Goal: Task Accomplishment & Management: Use online tool/utility

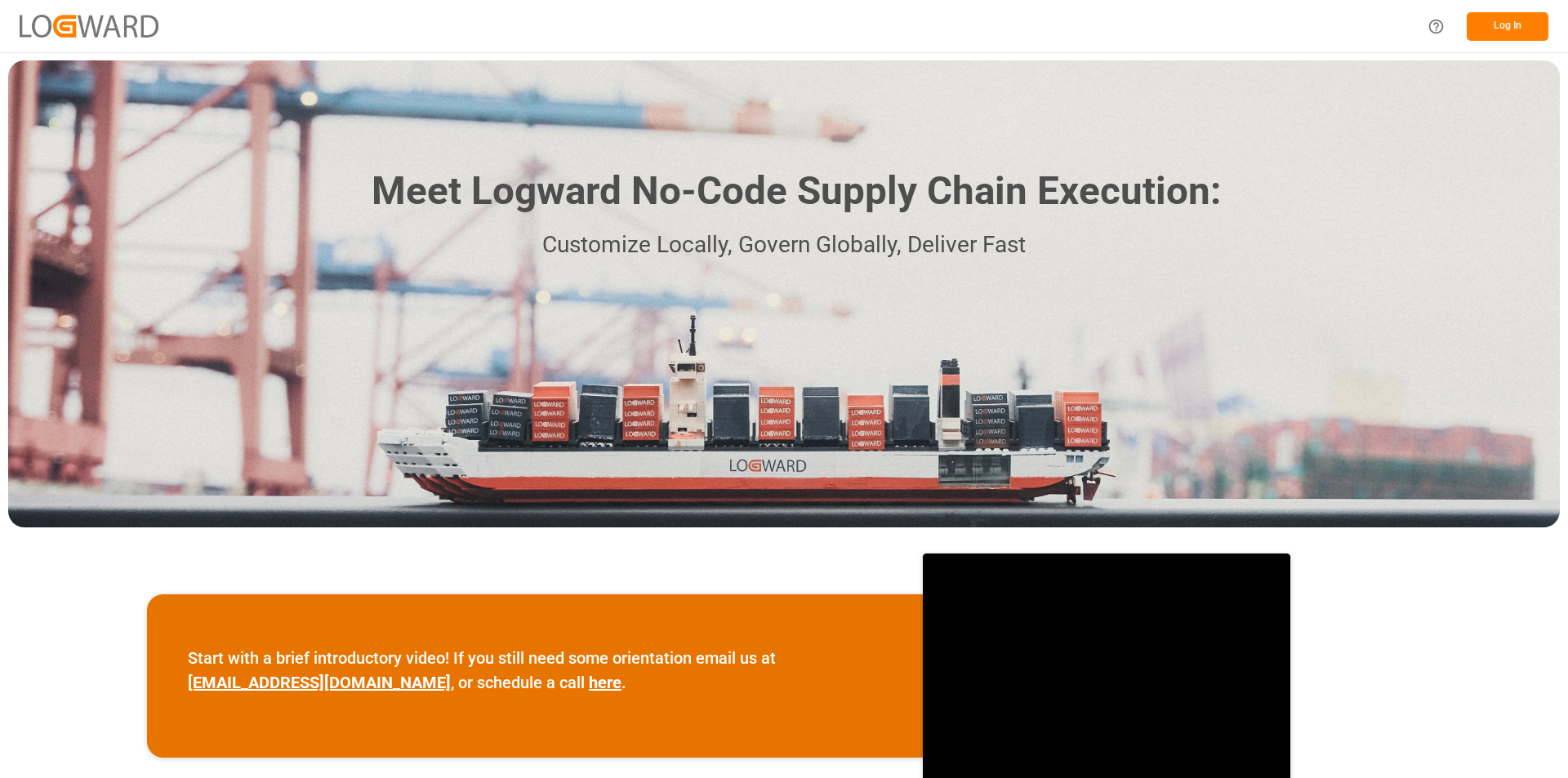
click at [1536, 34] on button "Log In" at bounding box center [1507, 26] width 81 height 28
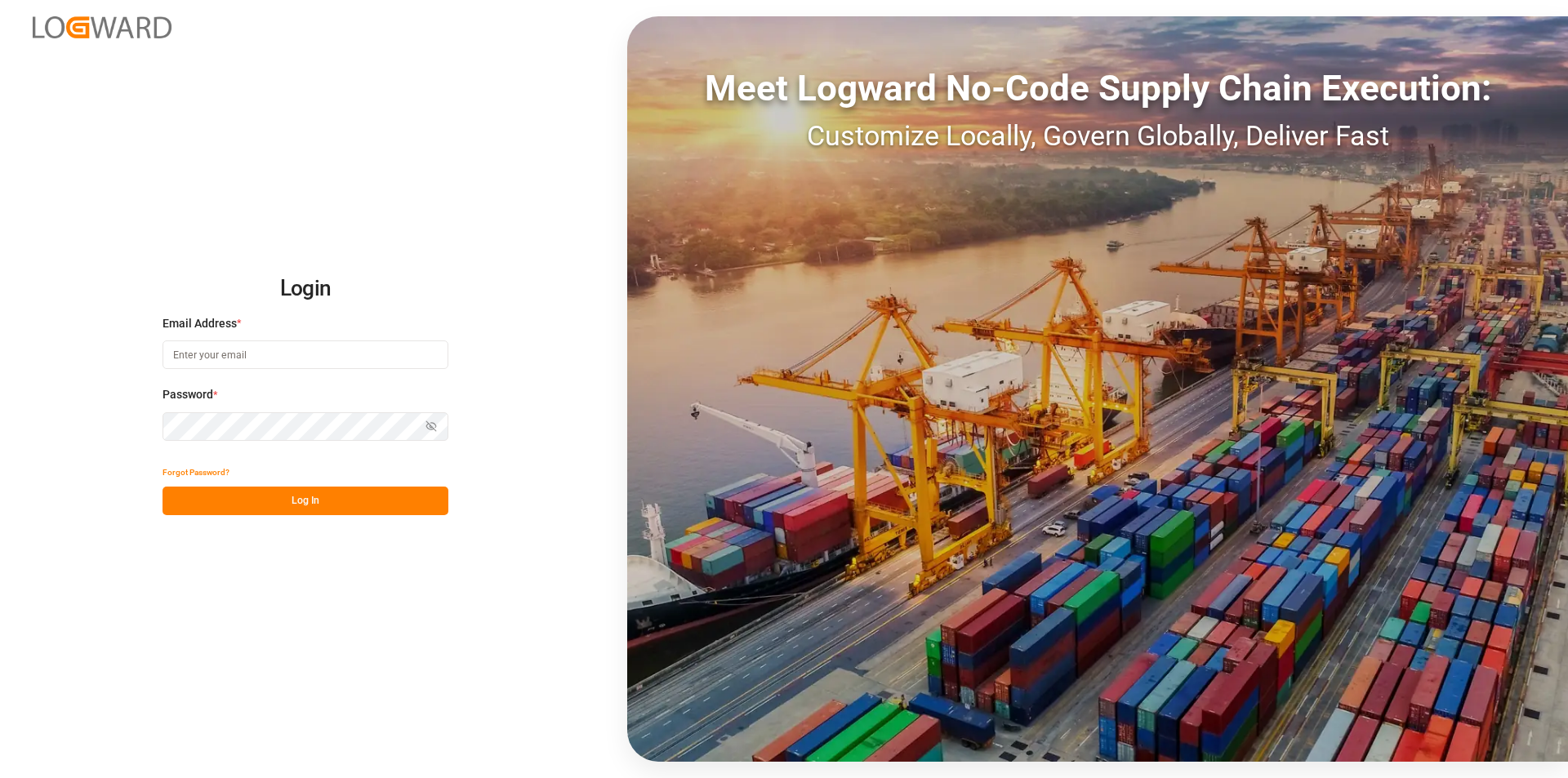
click at [197, 359] on input at bounding box center [306, 354] width 286 height 28
paste input "[PERSON_NAME][EMAIL_ADDRESS][PERSON_NAME][DOMAIN_NAME]"
type input "[PERSON_NAME][EMAIL_ADDRESS][PERSON_NAME][DOMAIN_NAME]"
click at [393, 501] on button "Log In" at bounding box center [306, 500] width 286 height 28
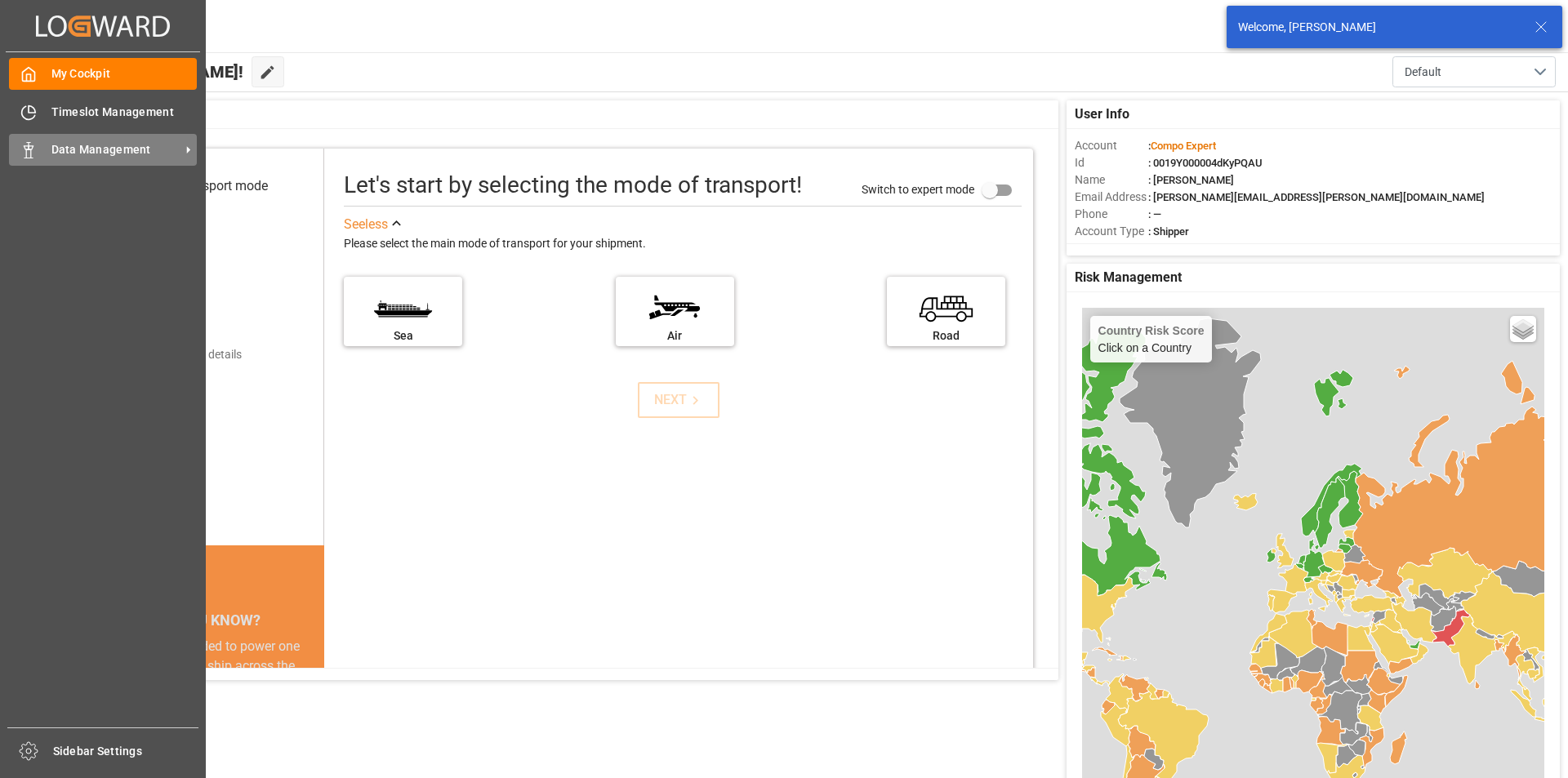
click at [29, 144] on icon at bounding box center [28, 150] width 16 height 16
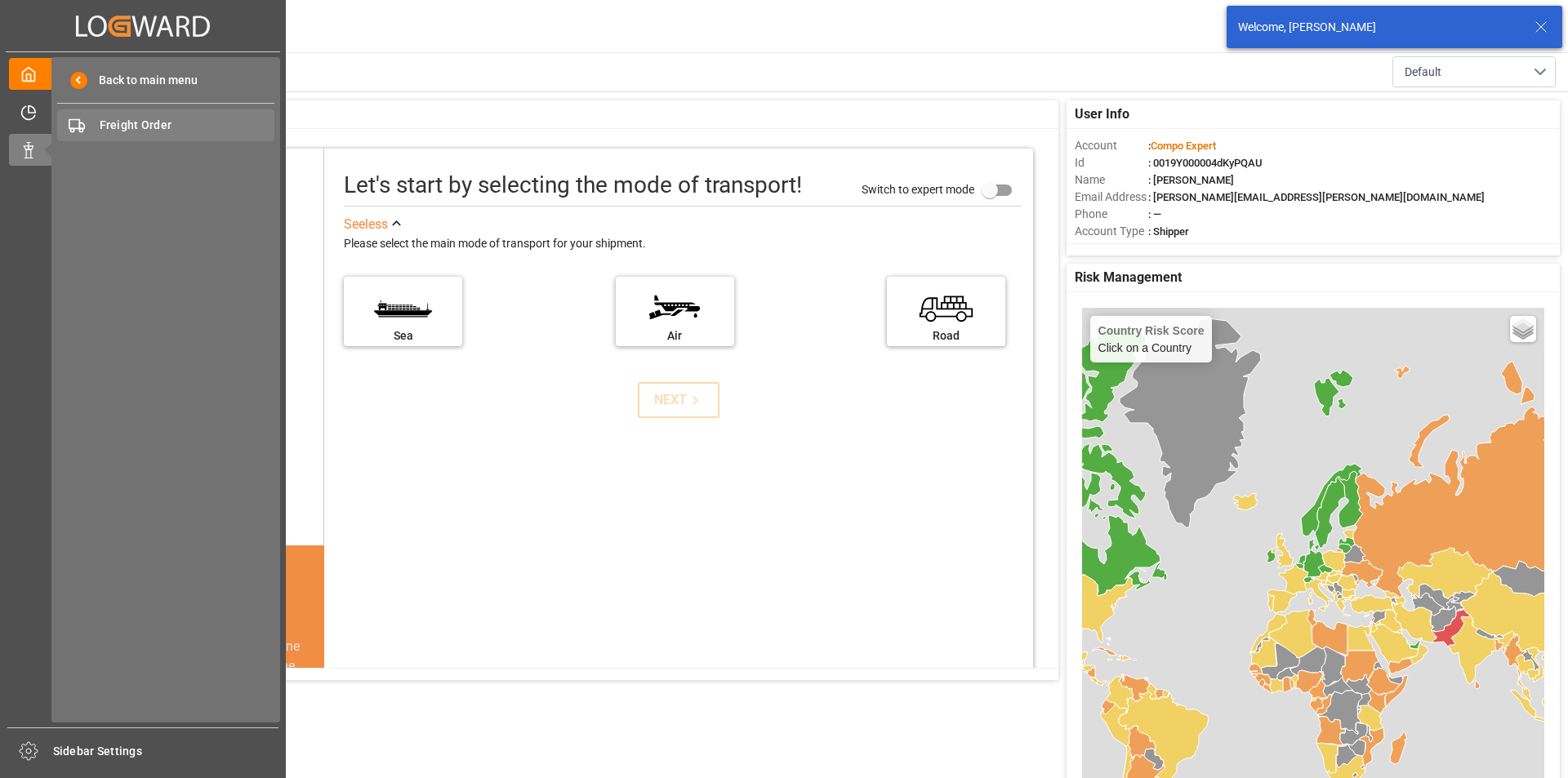
click at [163, 130] on span "Freight Order" at bounding box center [187, 125] width 176 height 17
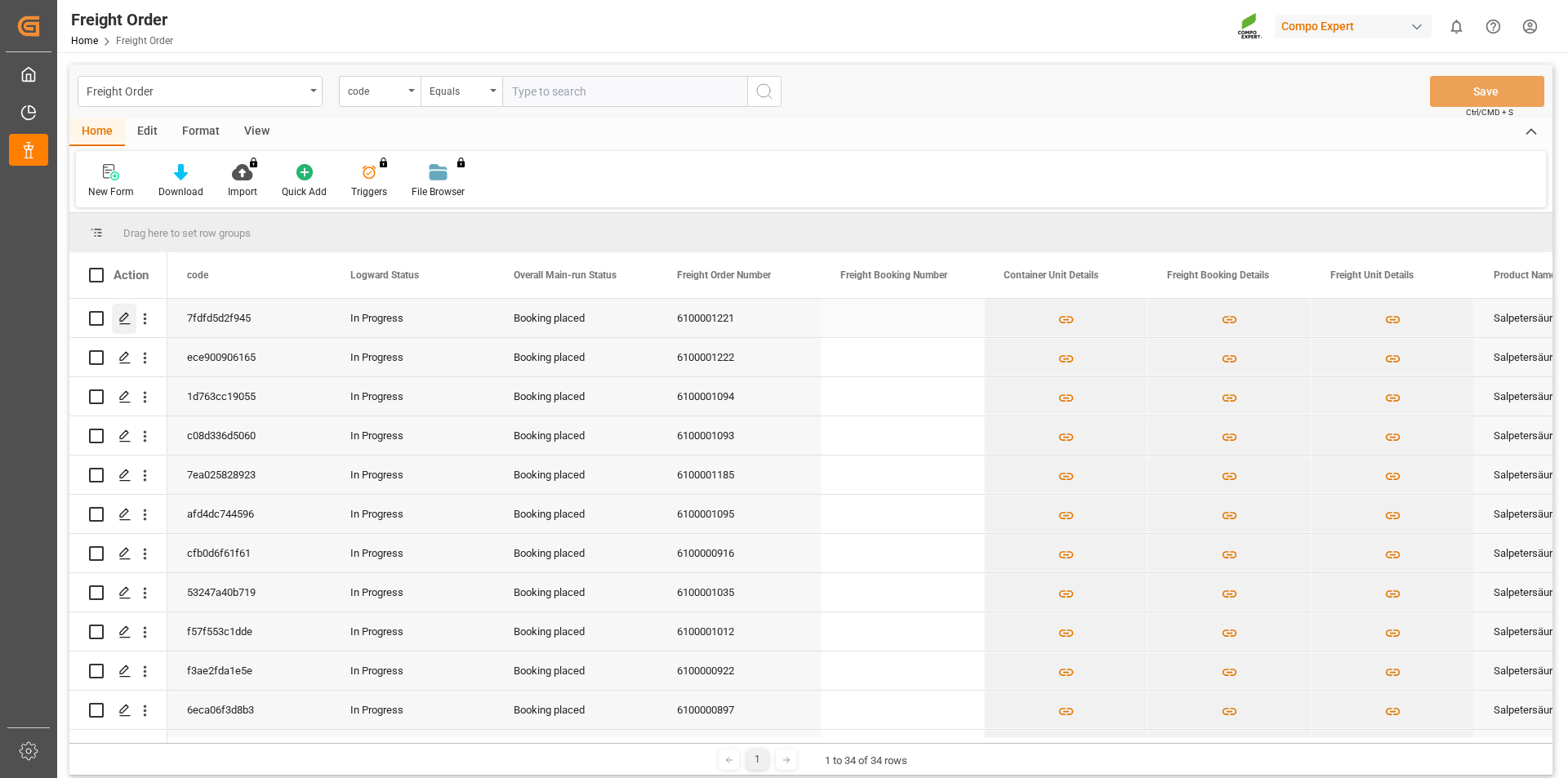
click at [127, 321] on icon "Press SPACE to select this row." at bounding box center [124, 318] width 13 height 13
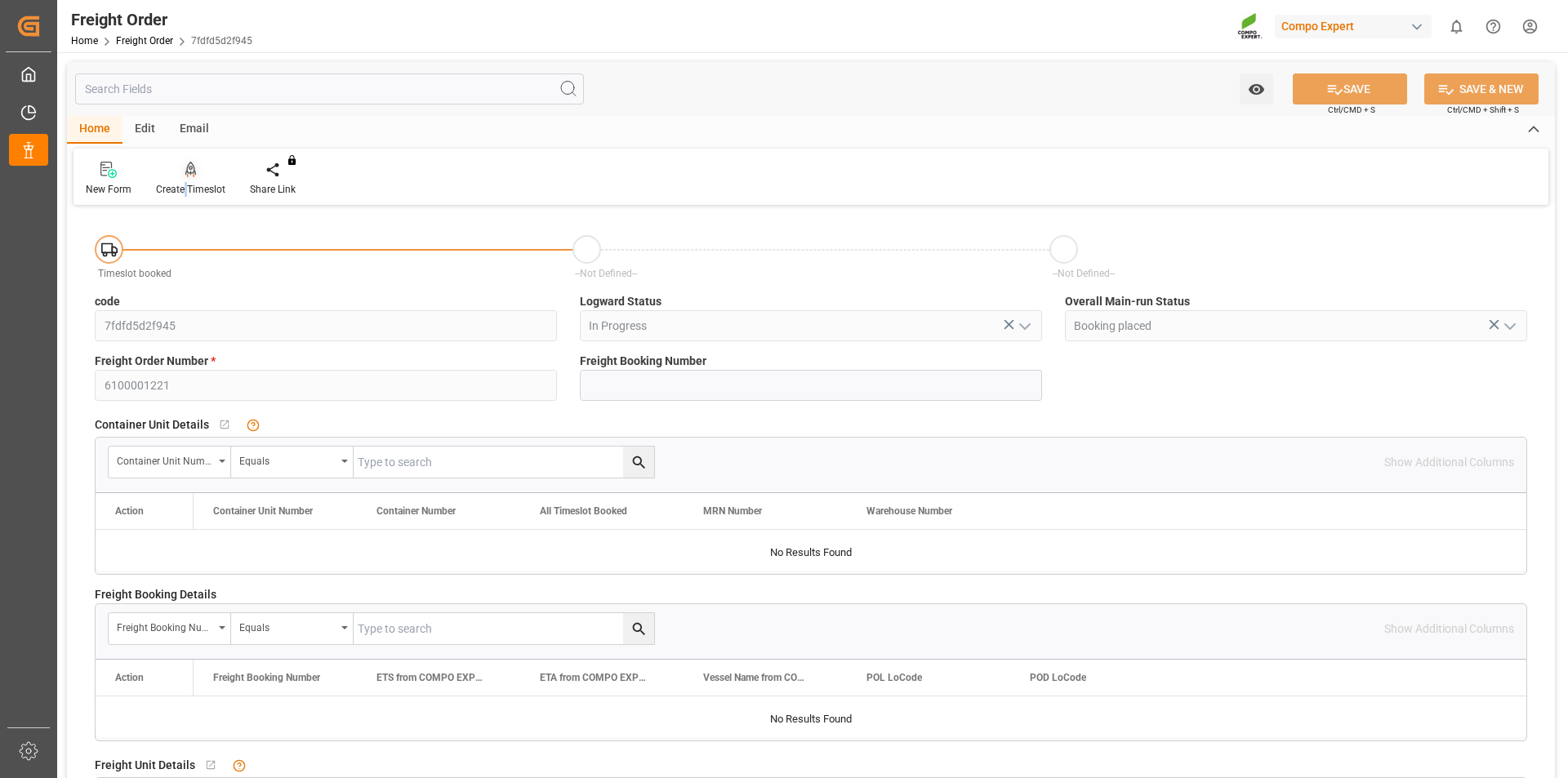
click at [186, 181] on div "Create Timeslot" at bounding box center [191, 179] width 94 height 36
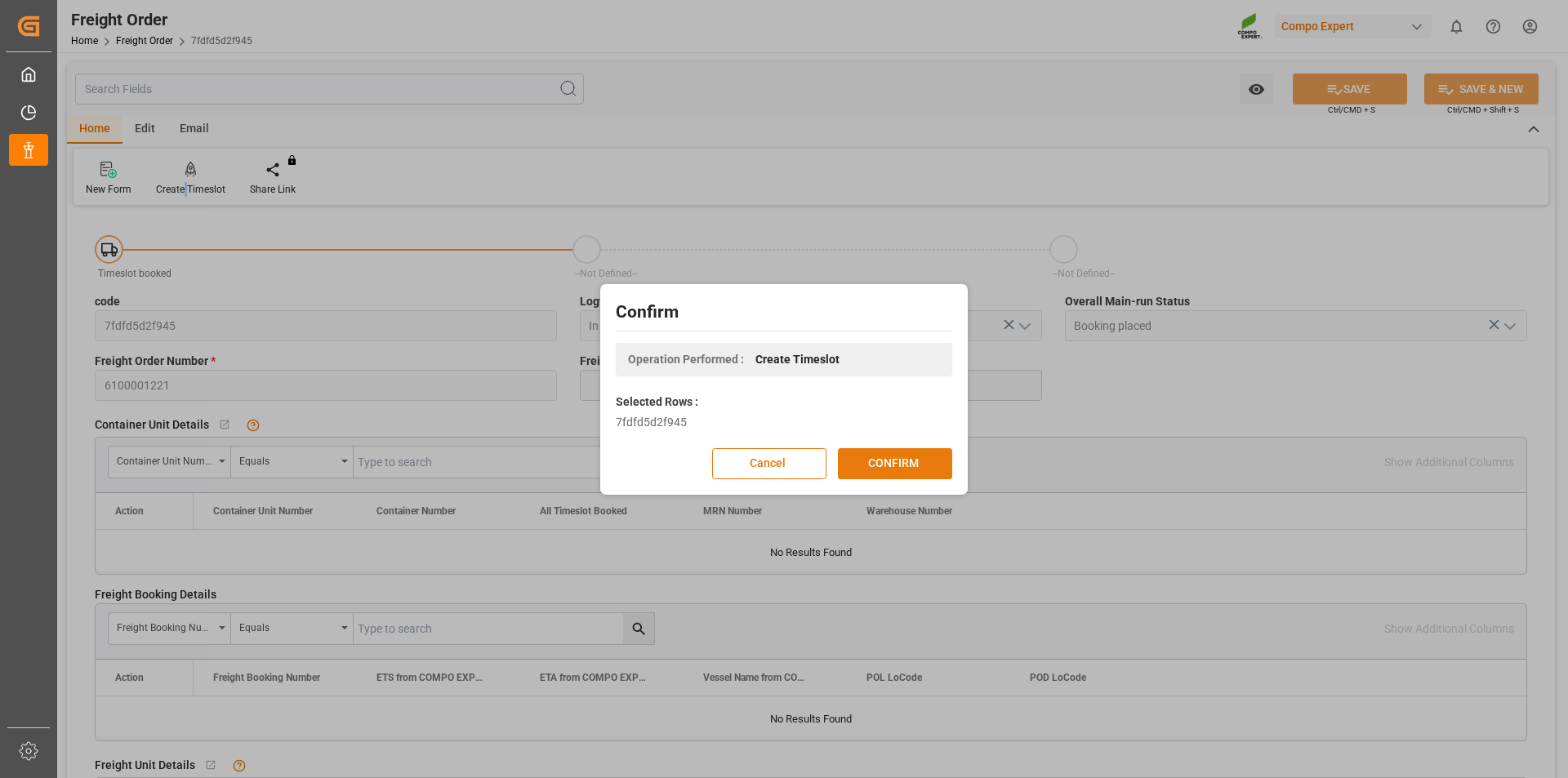
click at [885, 459] on button "CONFIRM" at bounding box center [895, 464] width 115 height 31
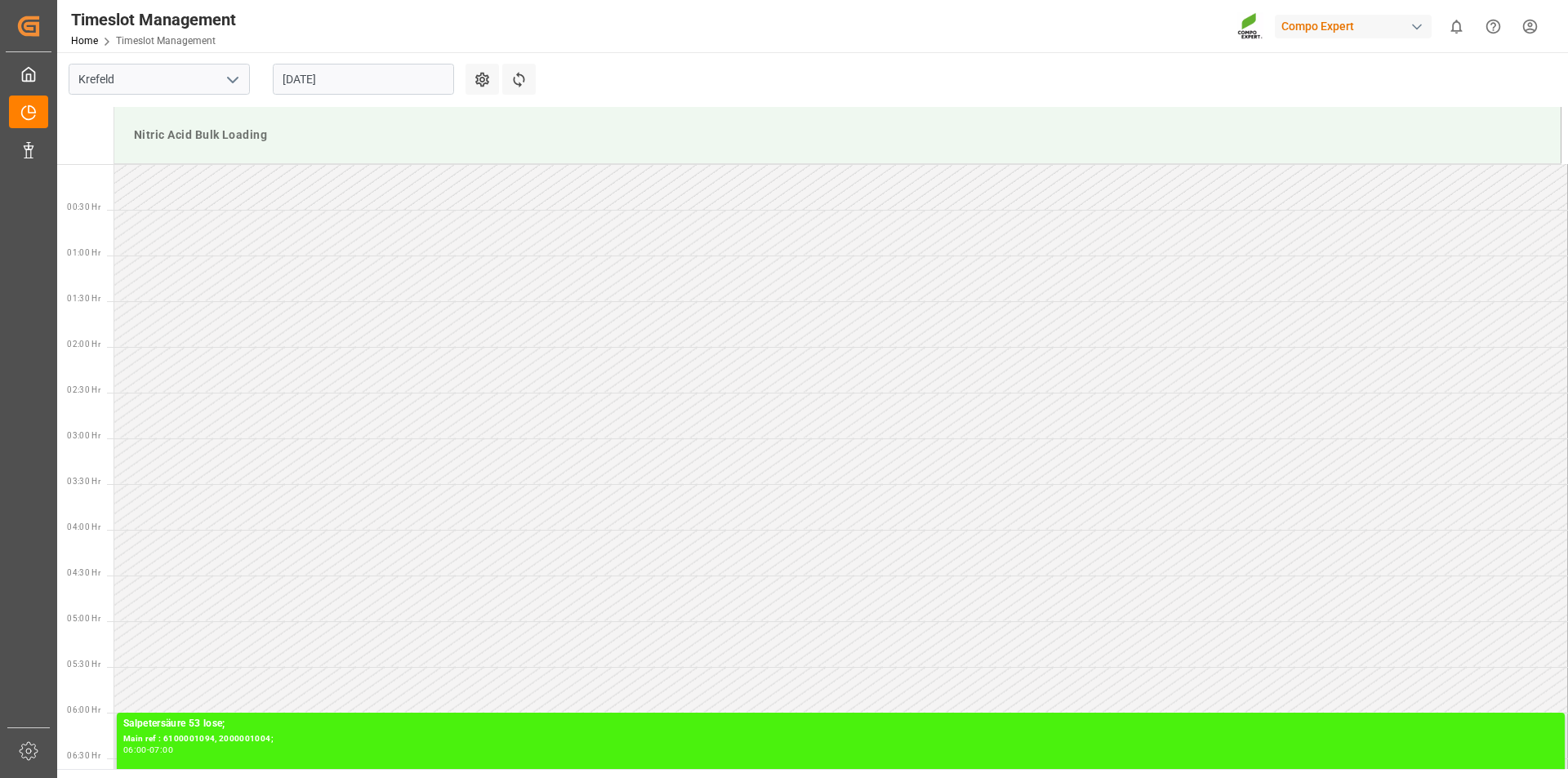
scroll to position [995, 0]
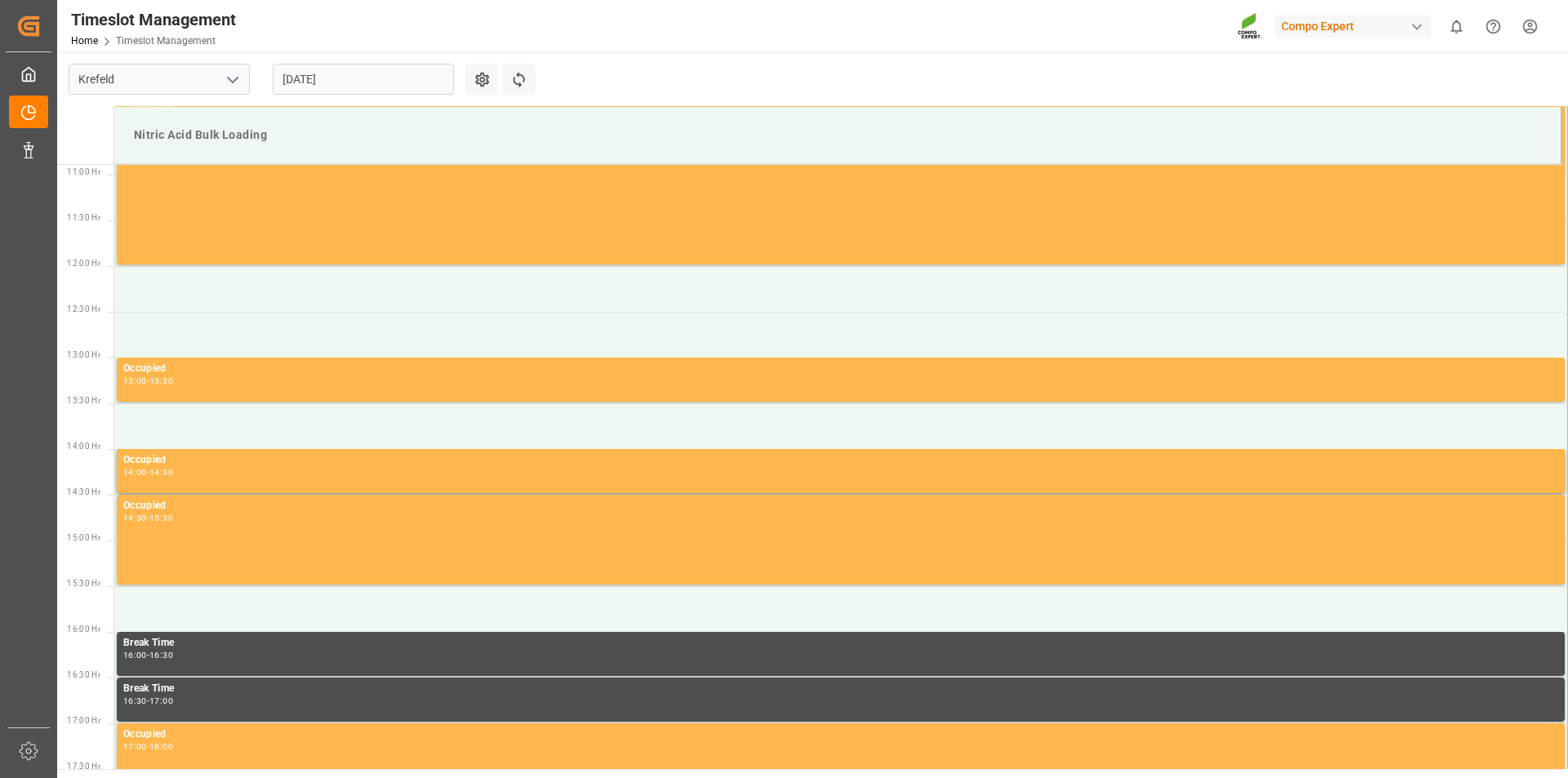
click at [343, 74] on input "15.08.2025" at bounding box center [364, 79] width 182 height 31
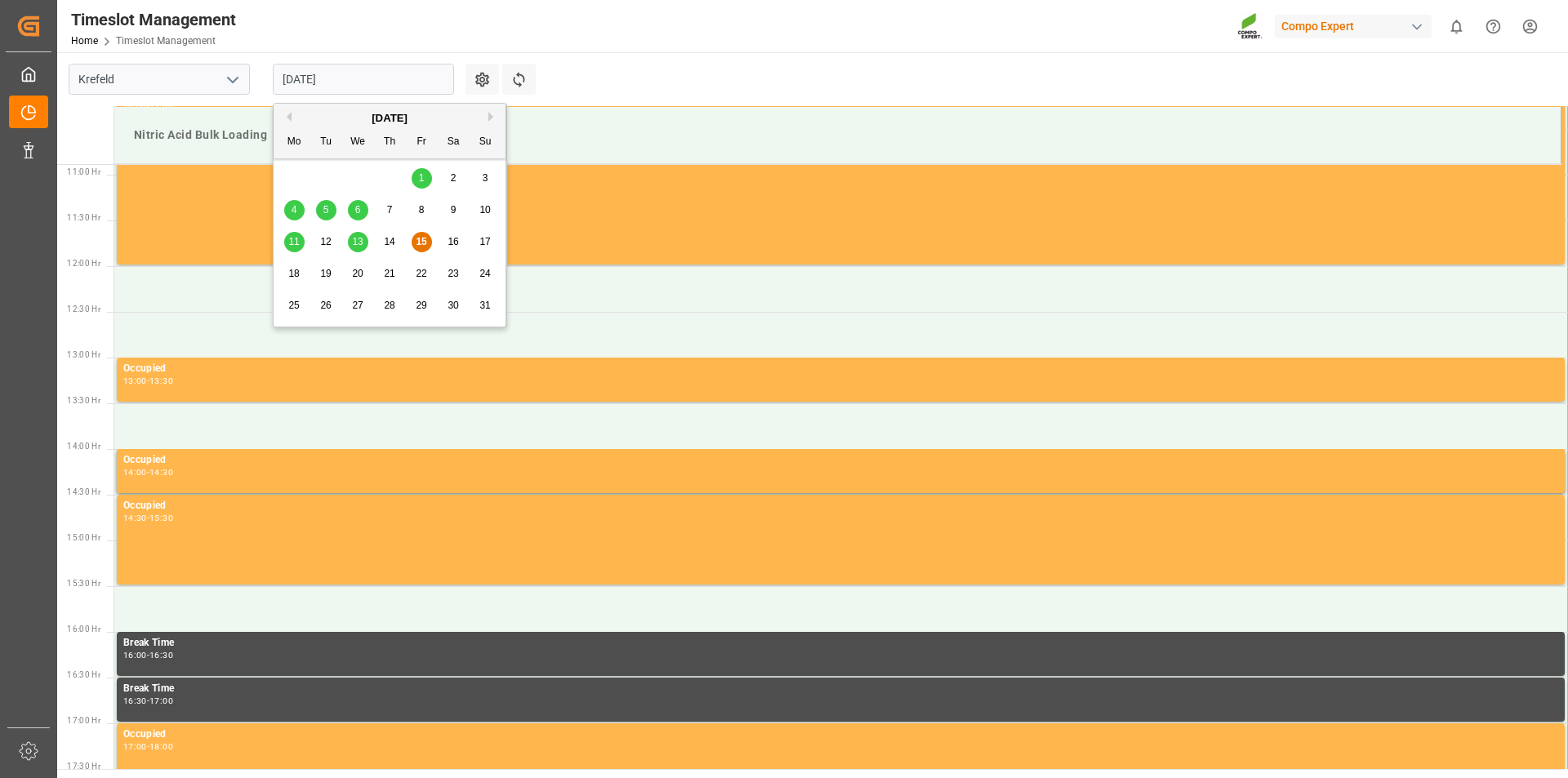
click at [295, 270] on span "18" at bounding box center [294, 273] width 10 height 11
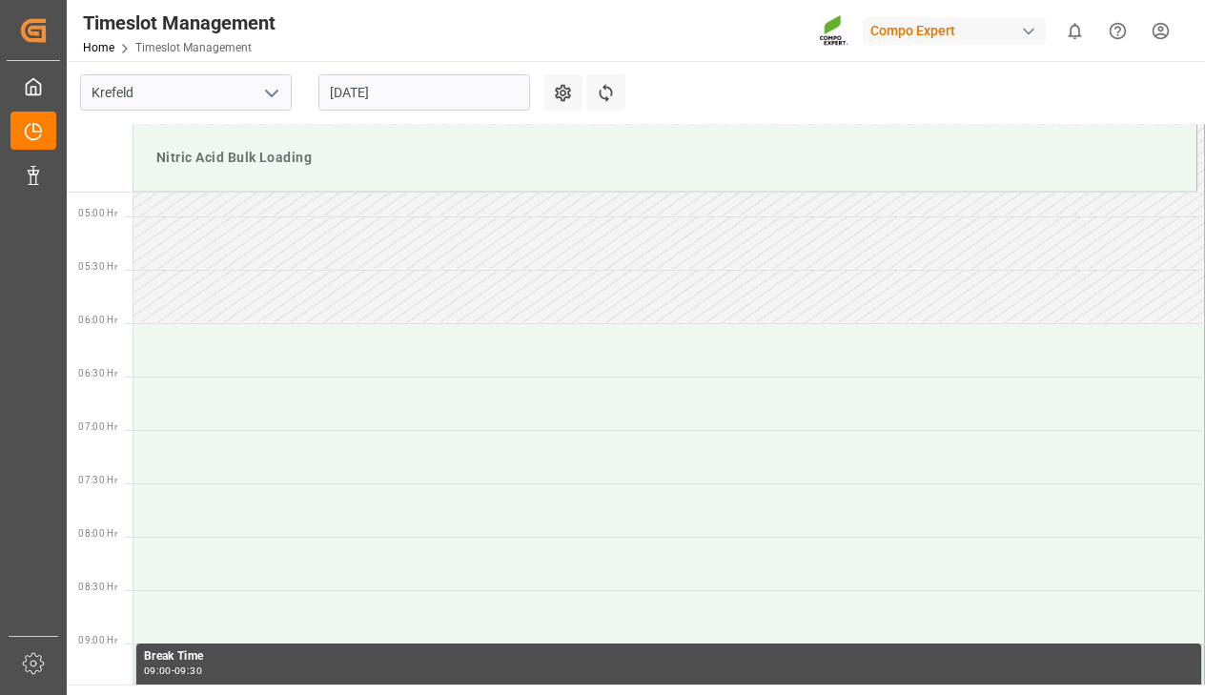
scroll to position [524, 0]
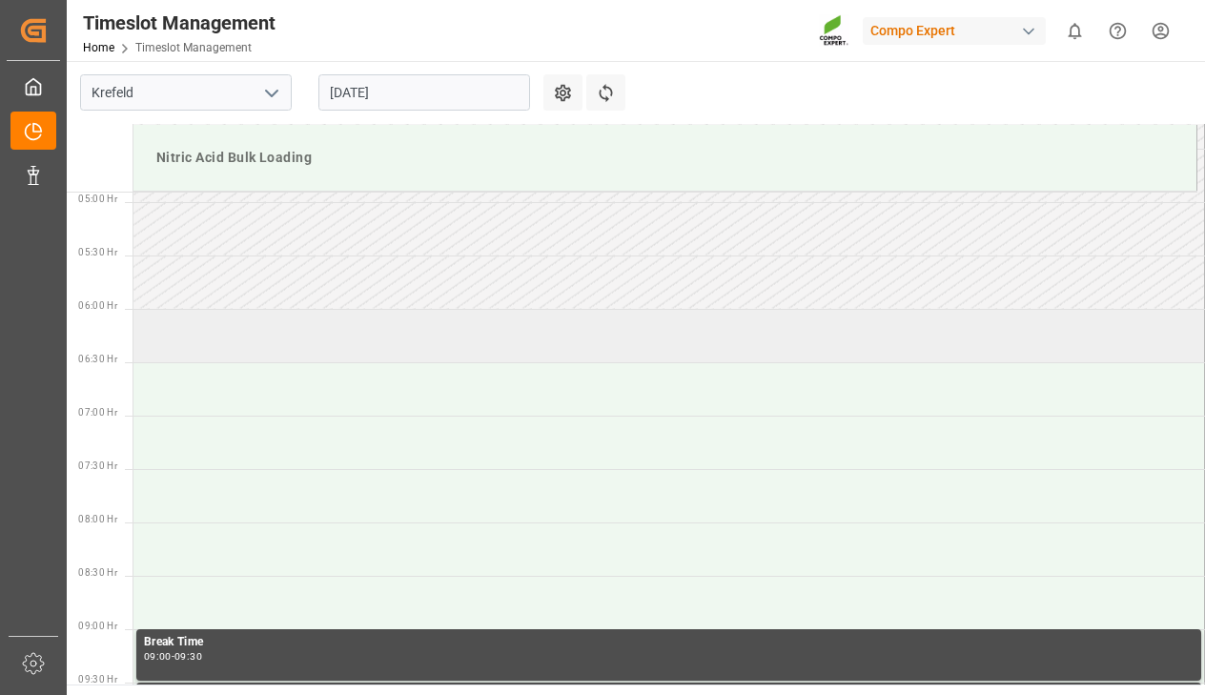
click at [267, 341] on td at bounding box center [670, 335] width 1072 height 53
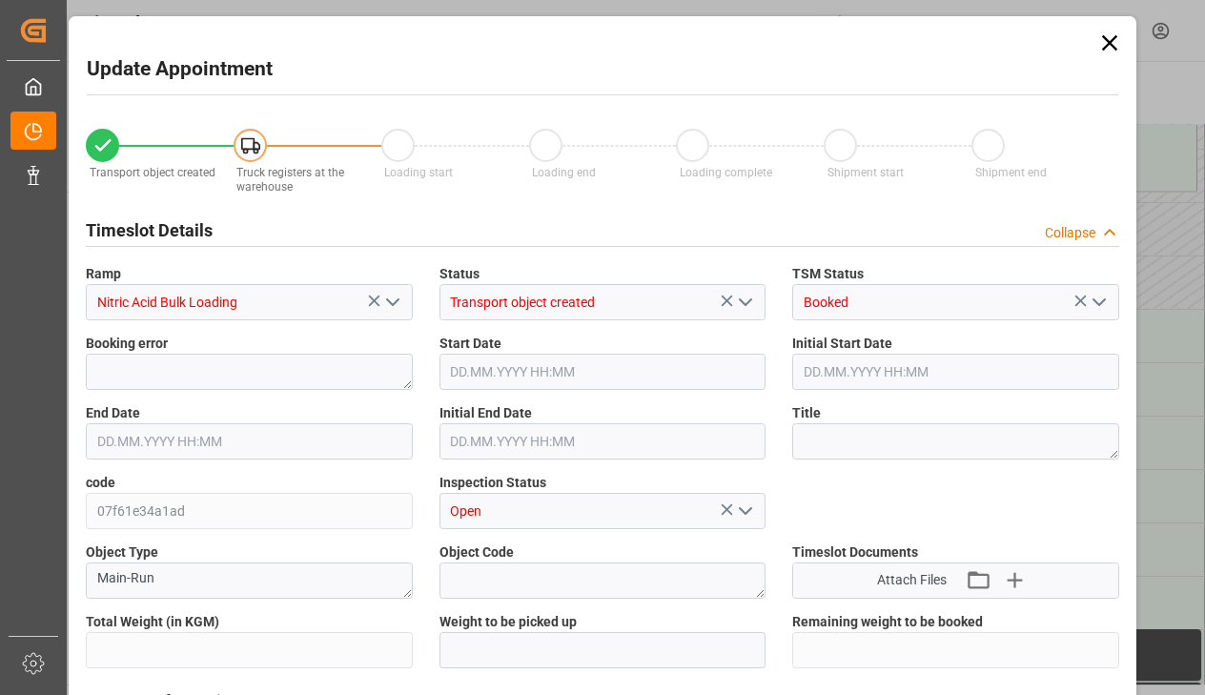
type input "5000"
type input "0"
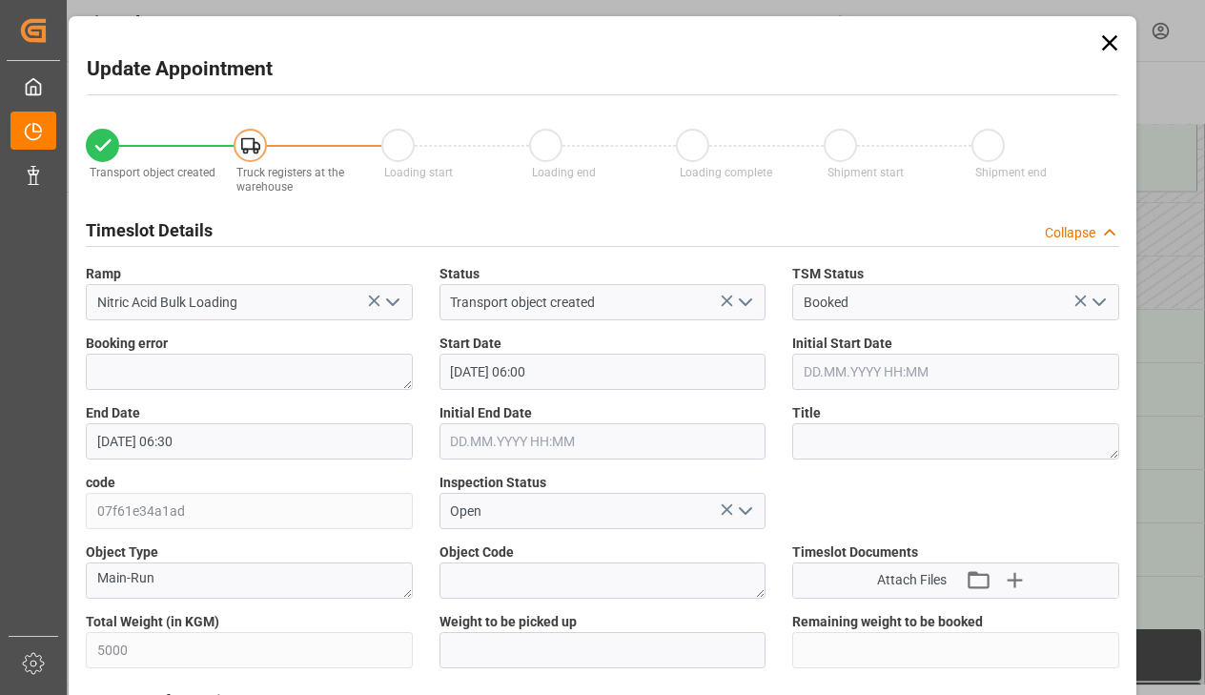
type input "18.08.2025 06:00"
type input "18.08.2025 06:30"
type input "15.08.2025 11:32"
type input "15.08.2025 09:57"
click at [267, 341] on label "Booking error" at bounding box center [249, 344] width 327 height 20
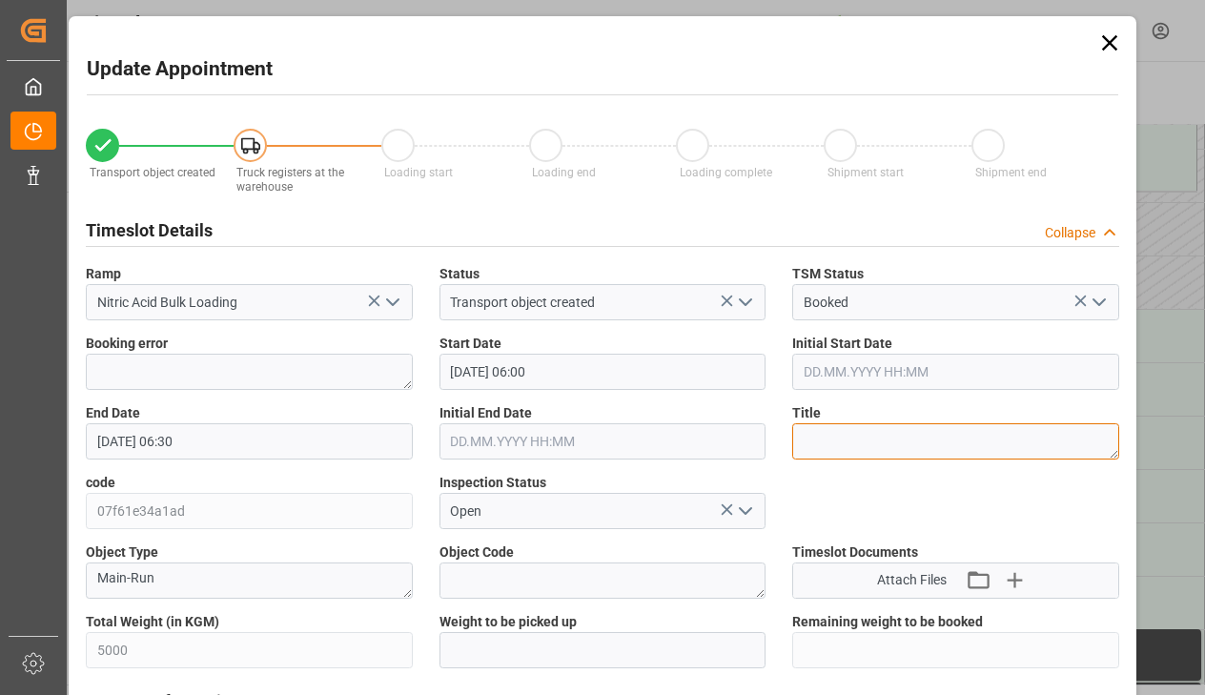
click at [832, 445] on textarea at bounding box center [955, 441] width 327 height 36
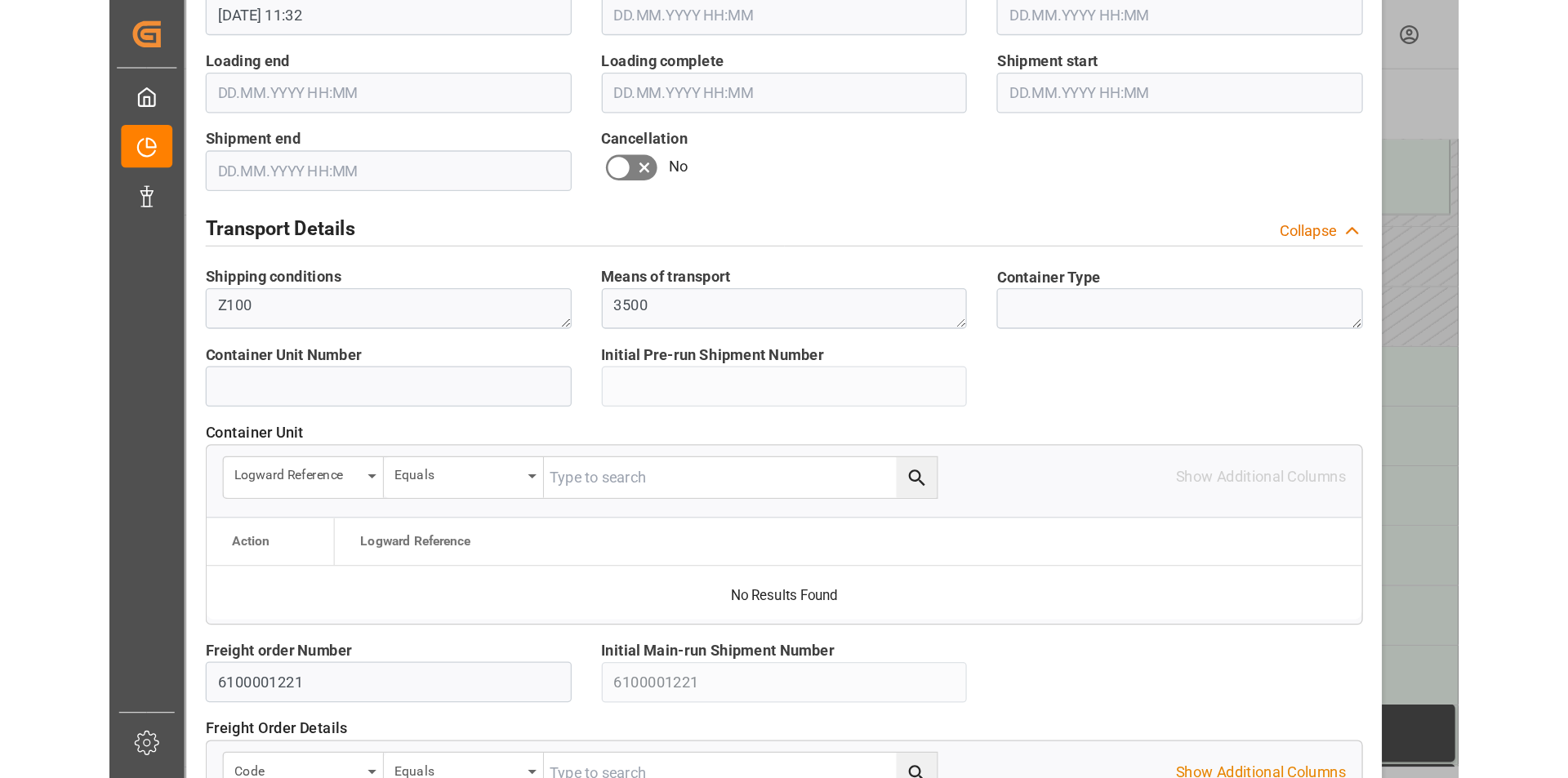
scroll to position [1559, 0]
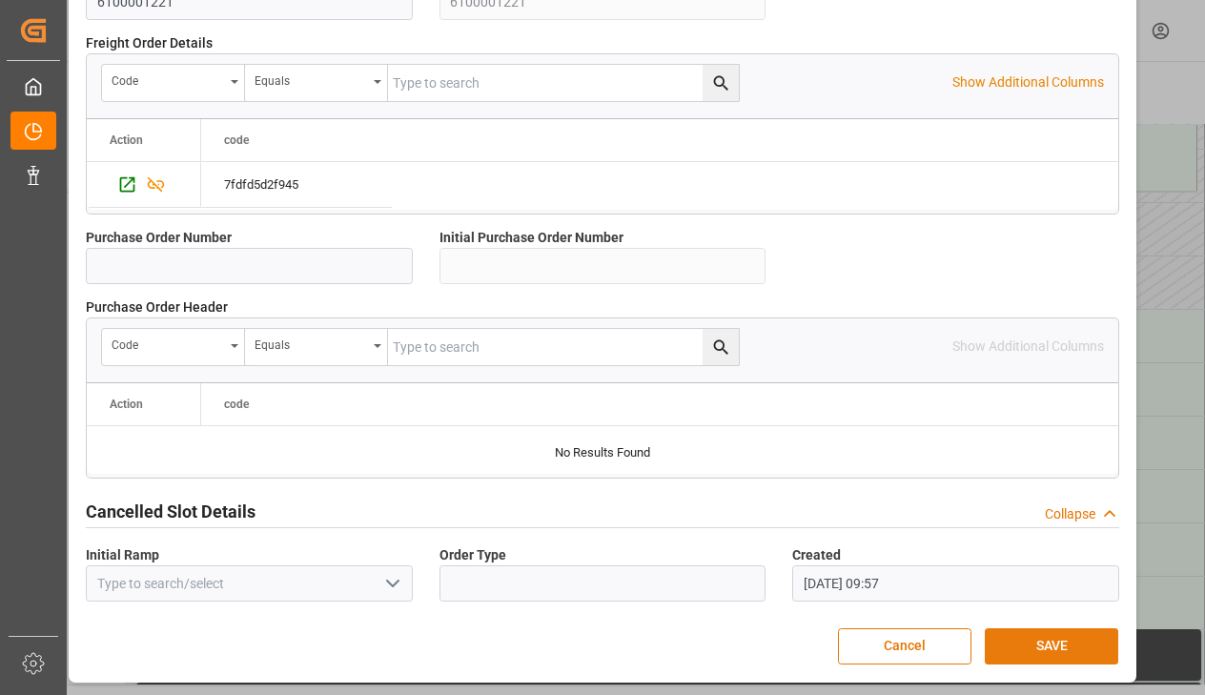
type textarea "162585"
click at [1036, 647] on button "SAVE" at bounding box center [1052, 646] width 134 height 36
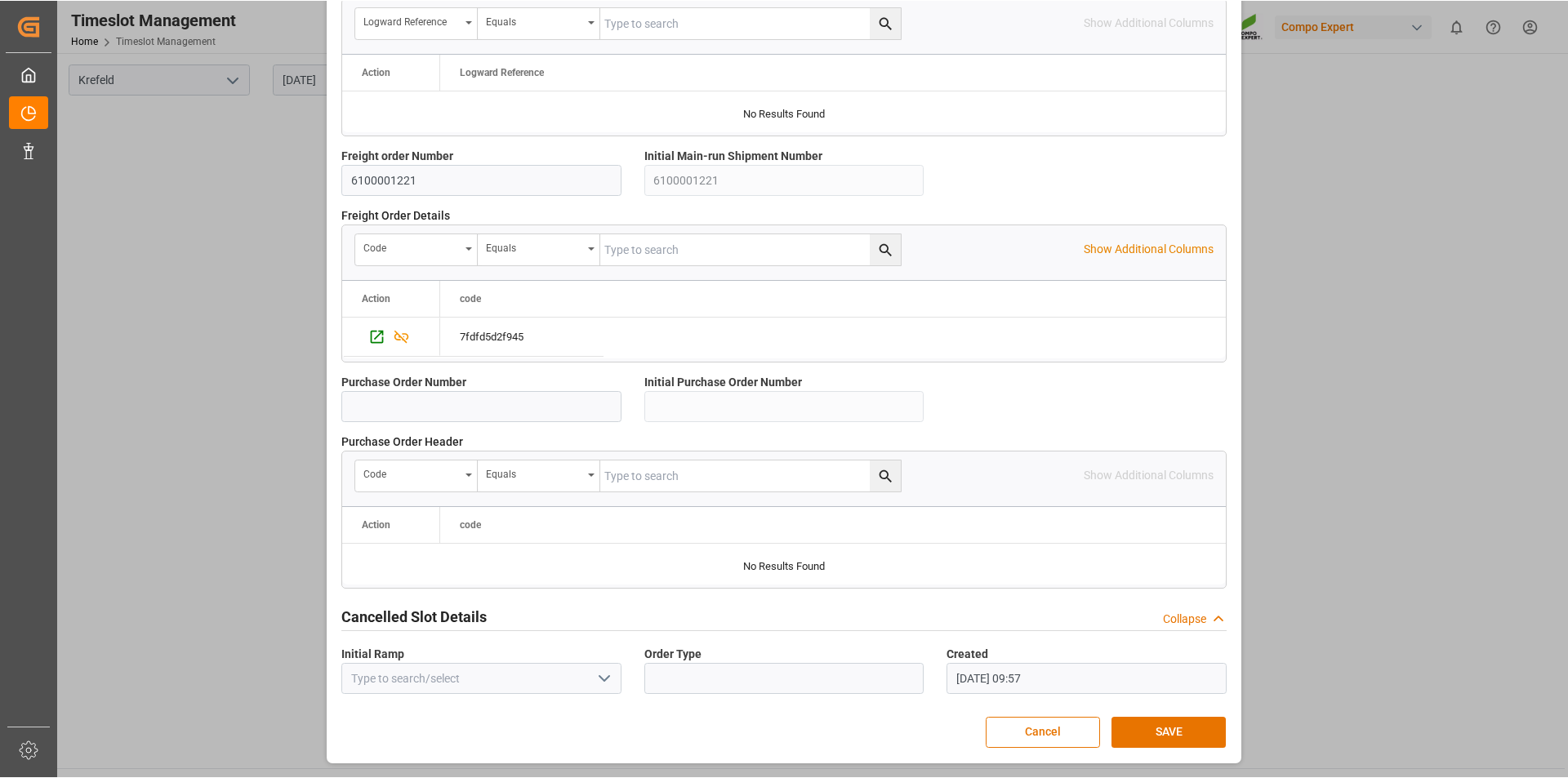
scroll to position [1381, 0]
click at [1146, 727] on button "SAVE" at bounding box center [1169, 733] width 115 height 31
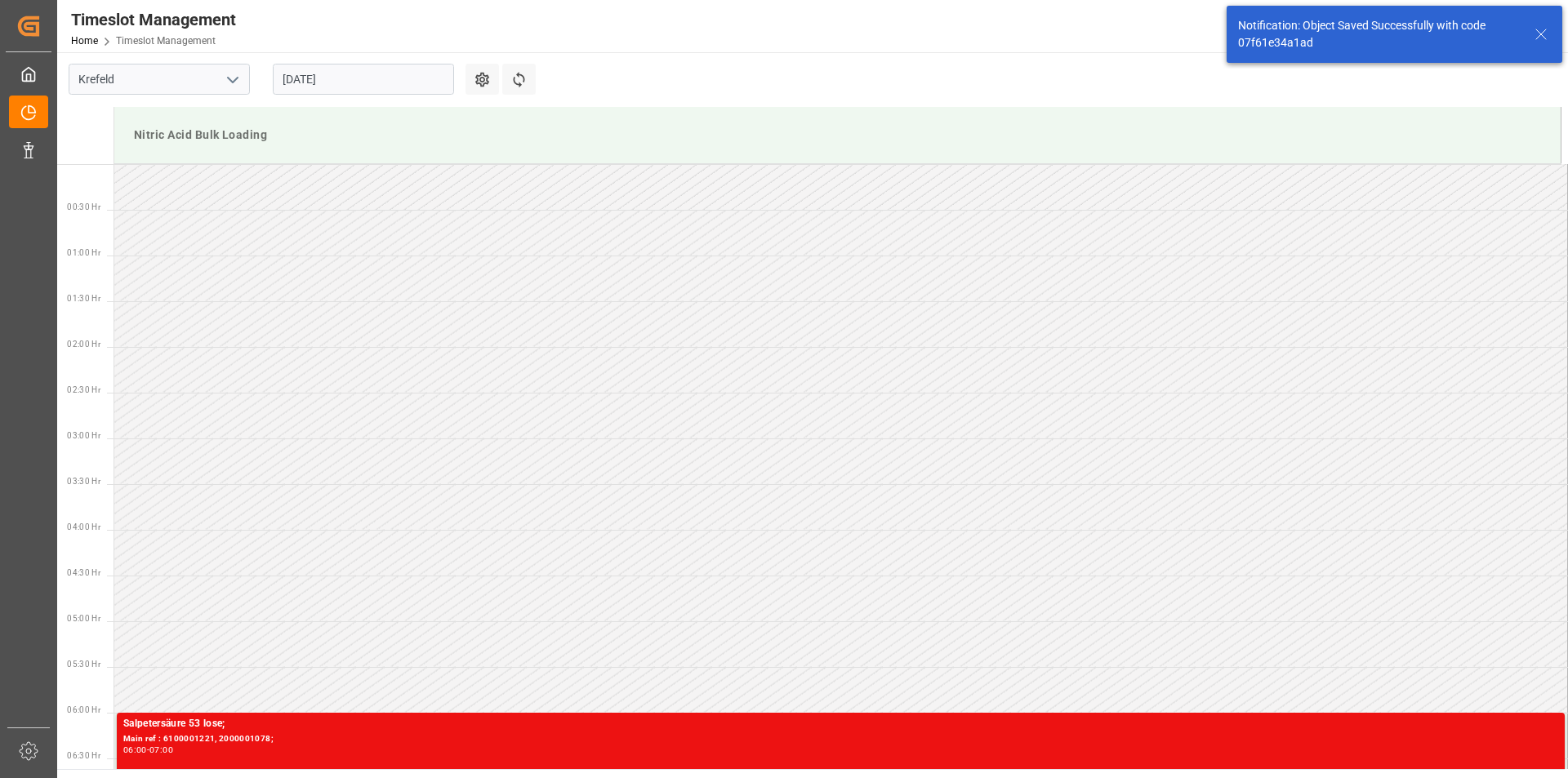
scroll to position [447, 0]
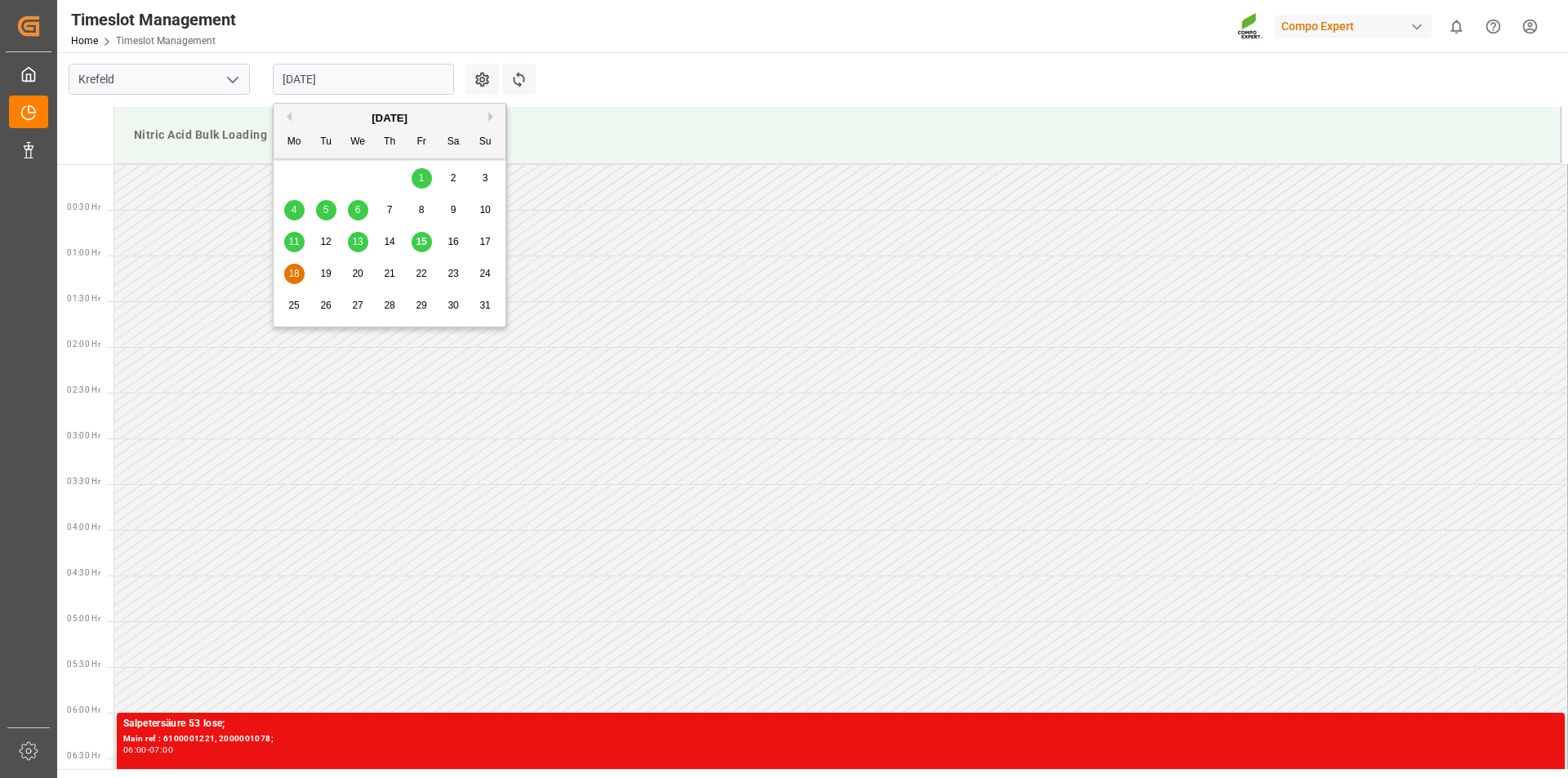
click at [399, 80] on input "18.08.2025" at bounding box center [364, 79] width 182 height 31
click at [455, 240] on span "16" at bounding box center [453, 241] width 10 height 11
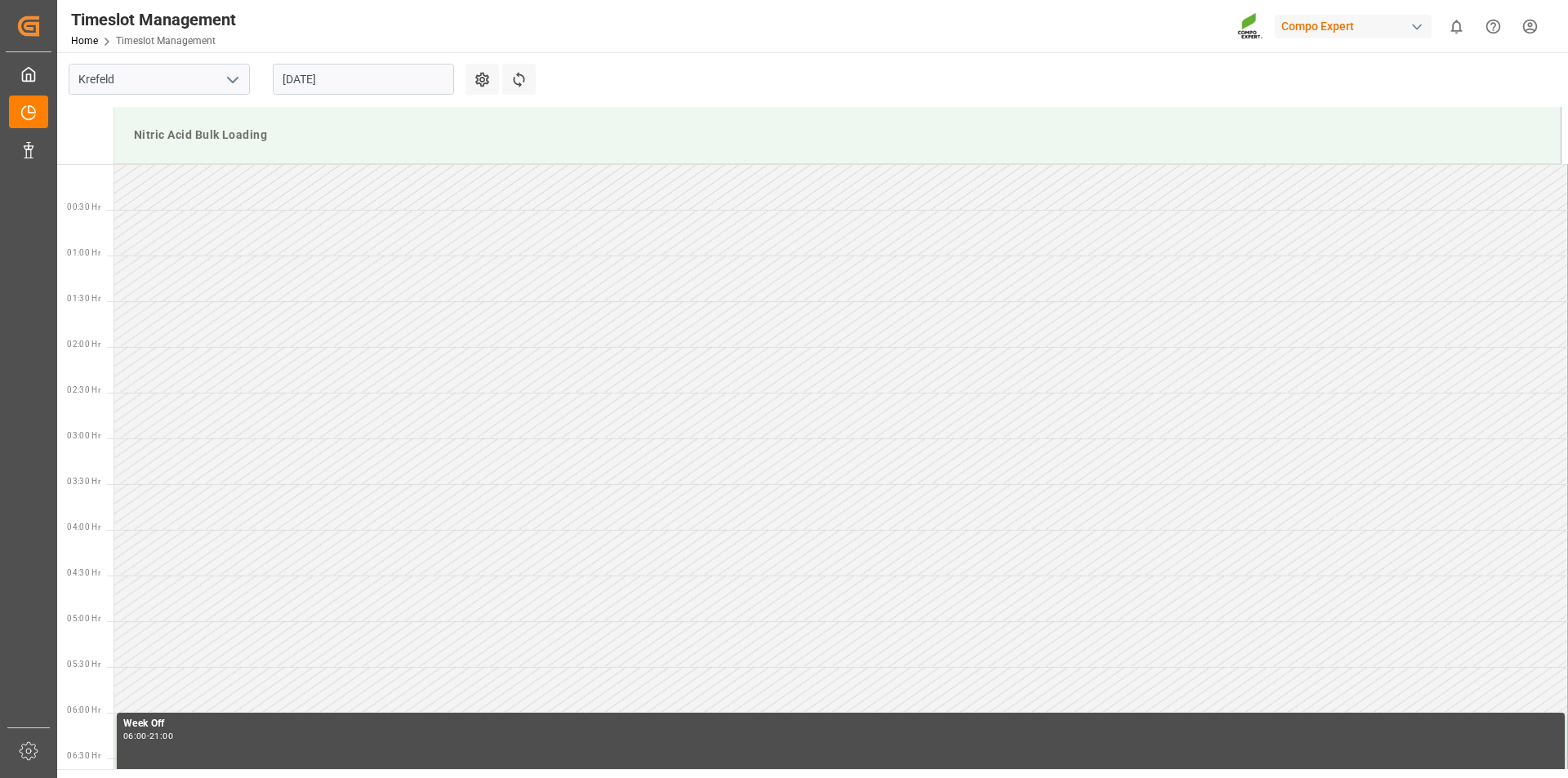
scroll to position [995, 0]
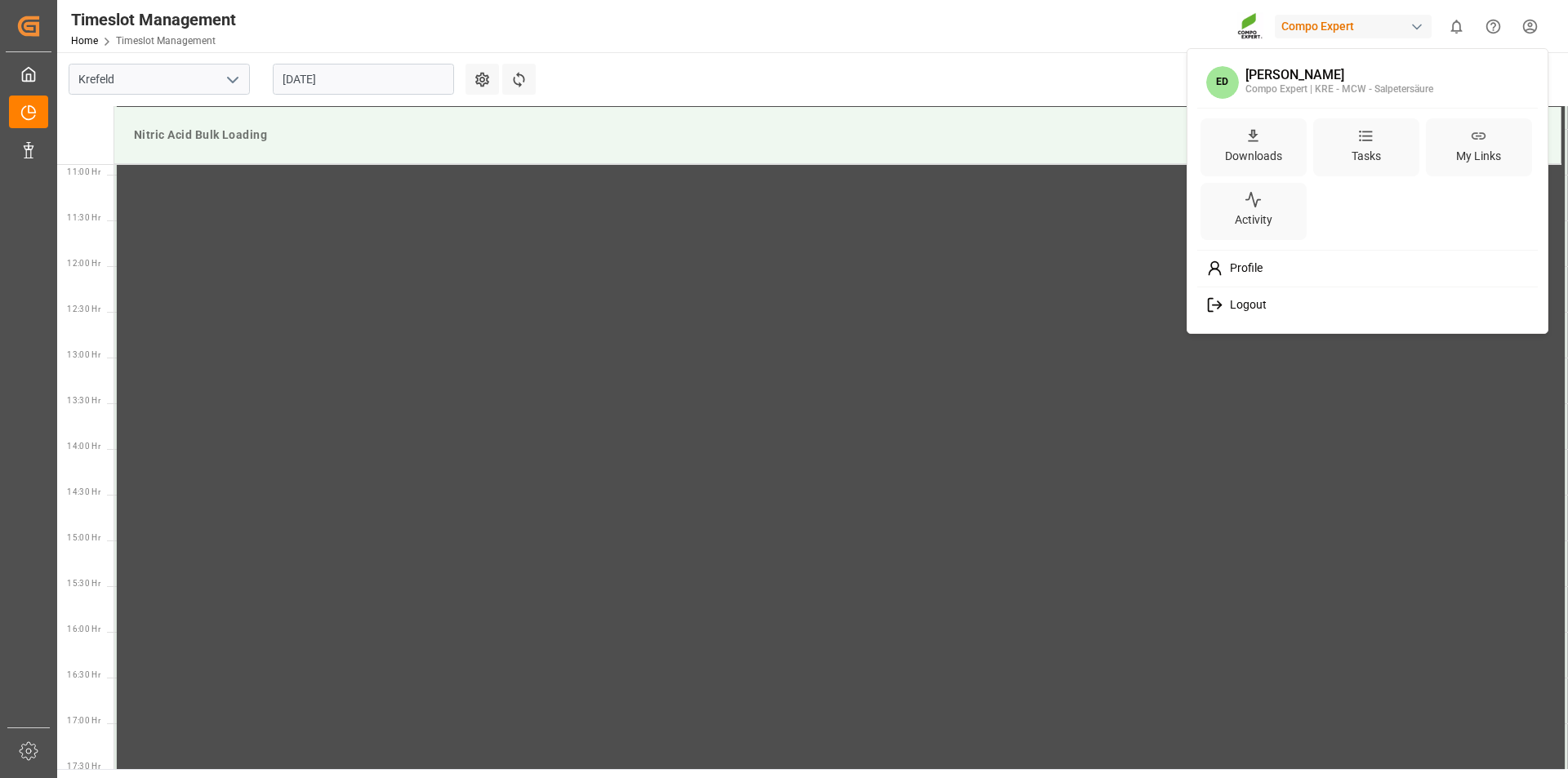
click at [1523, 27] on html "Created by potrace 1.15, written by Peter Selinger 2001-2017 Created by potrace…" at bounding box center [784, 389] width 1568 height 778
click at [1258, 302] on span "Logout" at bounding box center [1245, 305] width 44 height 15
